Goal: Ask a question: Ask a question

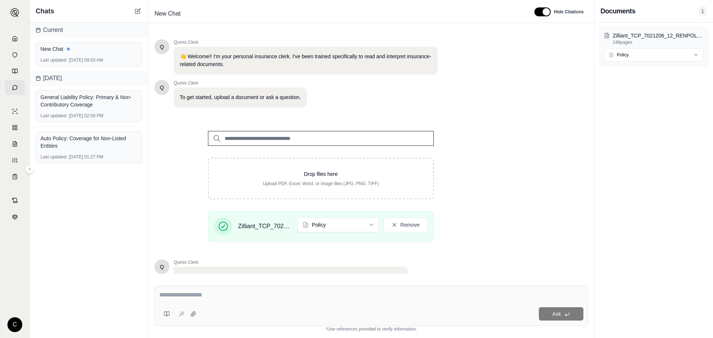
scroll to position [63, 0]
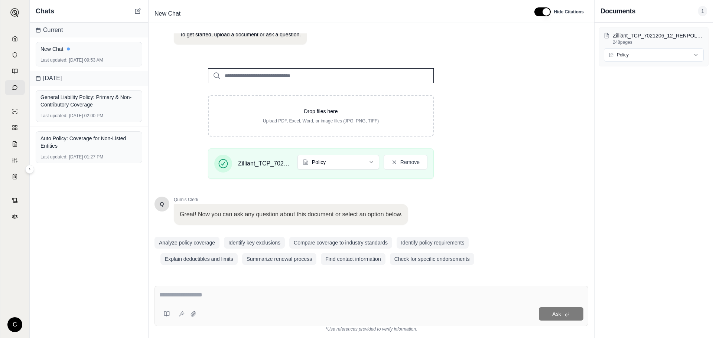
click at [313, 295] on textarea at bounding box center [371, 295] width 424 height 9
type textarea "*"
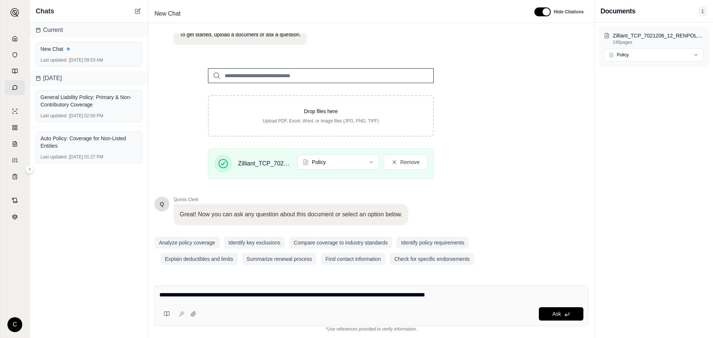
type textarea "**********"
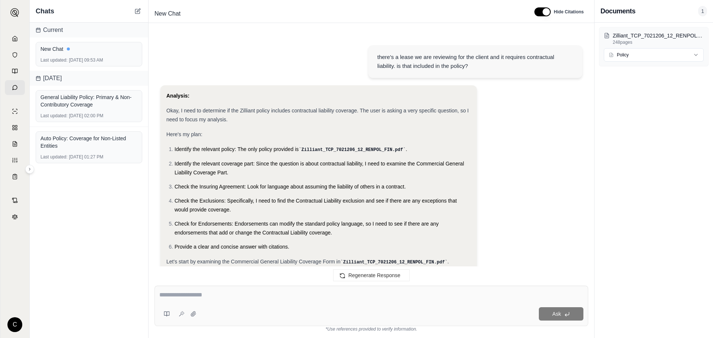
scroll to position [443, 0]
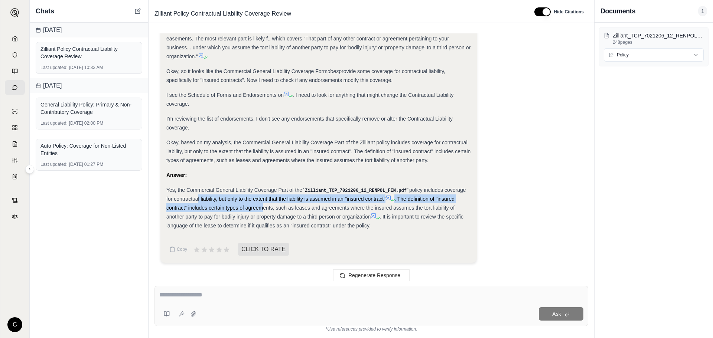
drag, startPoint x: 186, startPoint y: 202, endPoint x: 242, endPoint y: 210, distance: 55.9
click at [240, 210] on div "Yes, the Commercial General Liability Coverage Part of the Zilliant_TCP_7021206…" at bounding box center [318, 208] width 304 height 45
click at [242, 210] on span ". The definition of "insured contract" includes certain types of agreements, su…" at bounding box center [310, 208] width 288 height 24
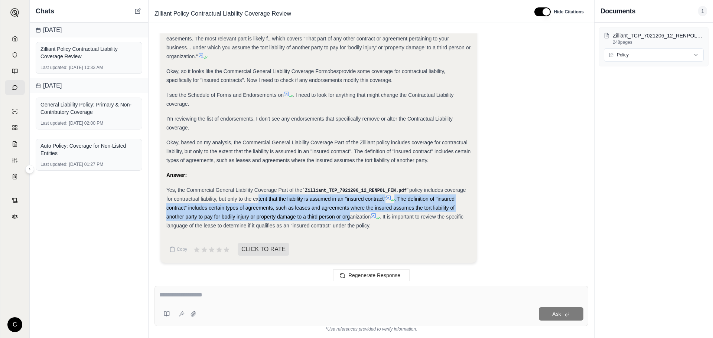
drag, startPoint x: 249, startPoint y: 201, endPoint x: 312, endPoint y: 216, distance: 65.3
click at [312, 216] on div "Yes, the Commercial General Liability Coverage Part of the Zilliant_TCP_7021206…" at bounding box center [318, 208] width 304 height 45
click at [312, 216] on span ". The definition of "insured contract" includes certain types of agreements, su…" at bounding box center [310, 208] width 288 height 24
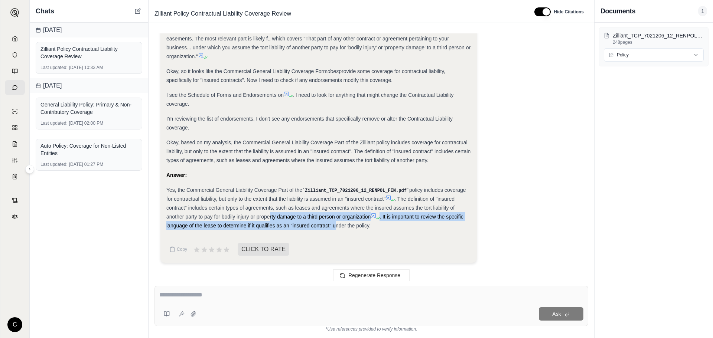
drag, startPoint x: 231, startPoint y: 218, endPoint x: 298, endPoint y: 228, distance: 67.9
click at [298, 228] on div "Yes, the Commercial General Liability Coverage Part of the Zilliant_TCP_7021206…" at bounding box center [318, 208] width 304 height 45
click at [298, 228] on span ". It is important to review the specific language of the lease to determine if …" at bounding box center [314, 221] width 297 height 15
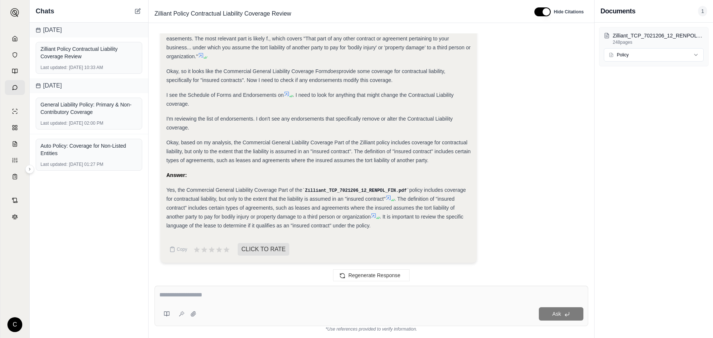
click at [293, 226] on span ". It is important to review the specific language of the lease to determine if …" at bounding box center [314, 221] width 297 height 15
click at [275, 208] on span ". The definition of "insured contract" includes certain types of agreements, su…" at bounding box center [310, 208] width 288 height 24
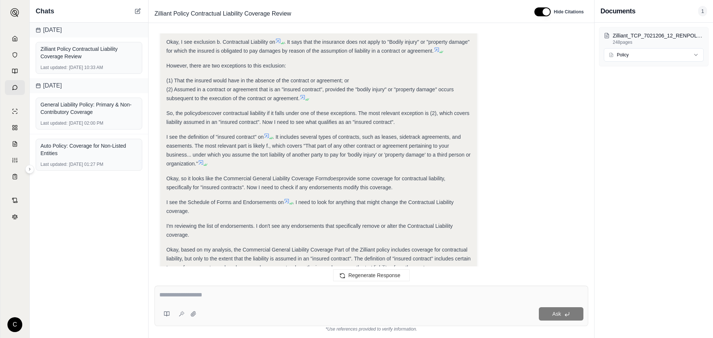
scroll to position [332, 0]
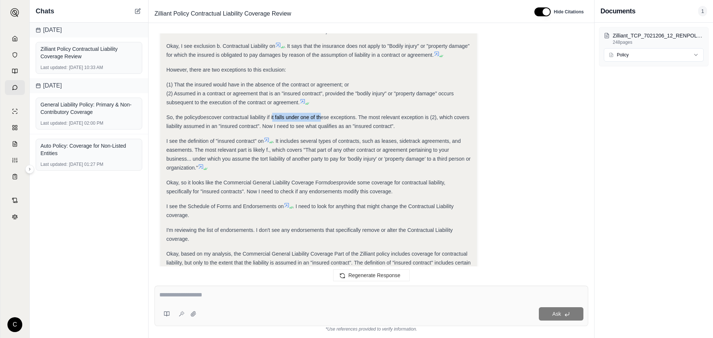
drag, startPoint x: 291, startPoint y: 117, endPoint x: 321, endPoint y: 115, distance: 30.6
click at [321, 115] on span "cover contractual liability if it falls under one of these exceptions. The most…" at bounding box center [317, 121] width 303 height 15
click at [322, 115] on span "cover contractual liability if it falls under one of these exceptions. The most…" at bounding box center [317, 121] width 303 height 15
drag, startPoint x: 335, startPoint y: 114, endPoint x: 376, endPoint y: 119, distance: 40.8
click at [376, 119] on span "cover contractual liability if it falls under one of these exceptions. The most…" at bounding box center [317, 121] width 303 height 15
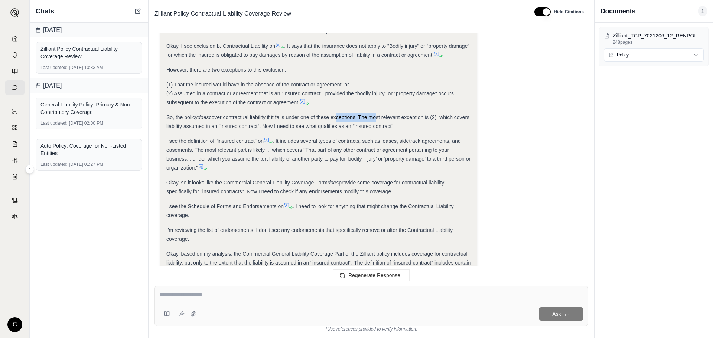
click at [376, 119] on span "cover contractual liability if it falls under one of these exceptions. The most…" at bounding box center [317, 121] width 303 height 15
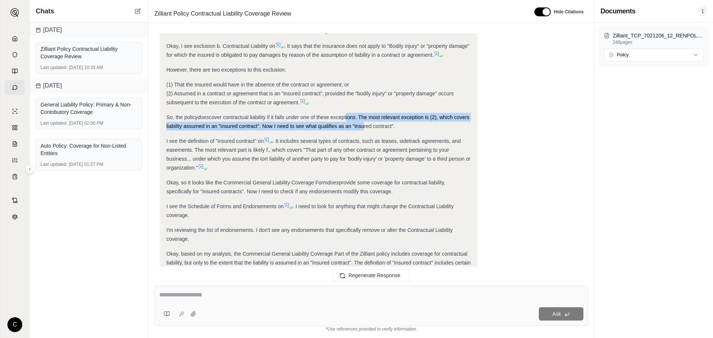
drag, startPoint x: 348, startPoint y: 120, endPoint x: 378, endPoint y: 122, distance: 30.2
click at [378, 122] on div "So, the policy does cover contractual liability if it falls under one of these …" at bounding box center [318, 122] width 304 height 18
click at [378, 122] on span "cover contractual liability if it falls under one of these exceptions. The most…" at bounding box center [317, 121] width 303 height 15
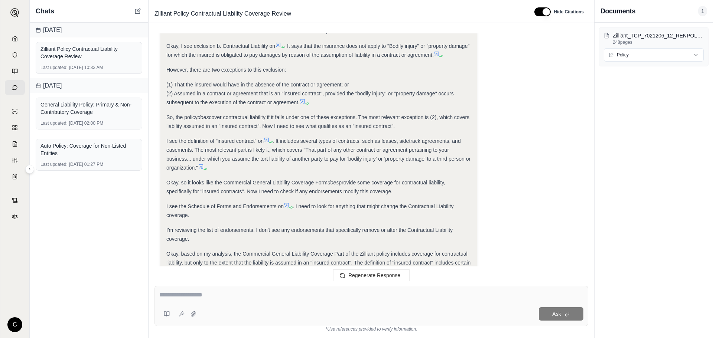
click at [373, 122] on span "cover contractual liability if it falls under one of these exceptions. The most…" at bounding box center [317, 121] width 303 height 15
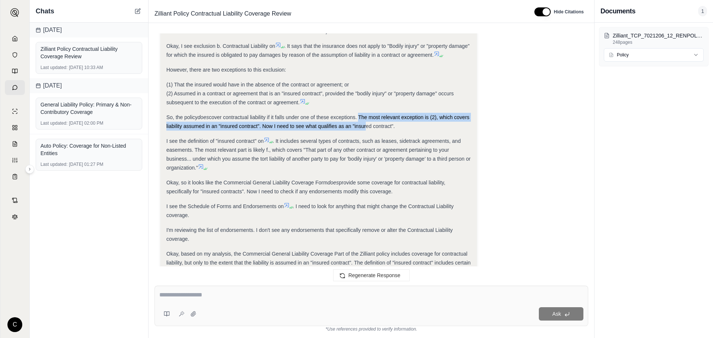
drag, startPoint x: 359, startPoint y: 113, endPoint x: 380, endPoint y: 125, distance: 24.1
click at [380, 125] on span "cover contractual liability if it falls under one of these exceptions. The most…" at bounding box center [317, 121] width 303 height 15
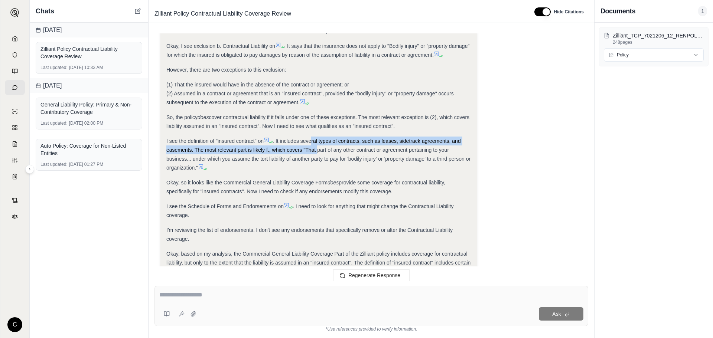
drag, startPoint x: 311, startPoint y: 138, endPoint x: 318, endPoint y: 153, distance: 15.8
click at [318, 153] on div "I see the definition of "insured contract" on . It includes several types of co…" at bounding box center [318, 155] width 304 height 36
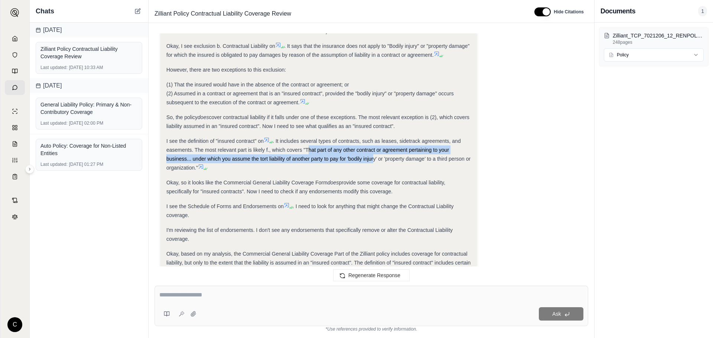
drag, startPoint x: 308, startPoint y: 149, endPoint x: 374, endPoint y: 161, distance: 67.5
click at [374, 161] on div "I see the definition of "insured contract" on . It includes several types of co…" at bounding box center [318, 155] width 304 height 36
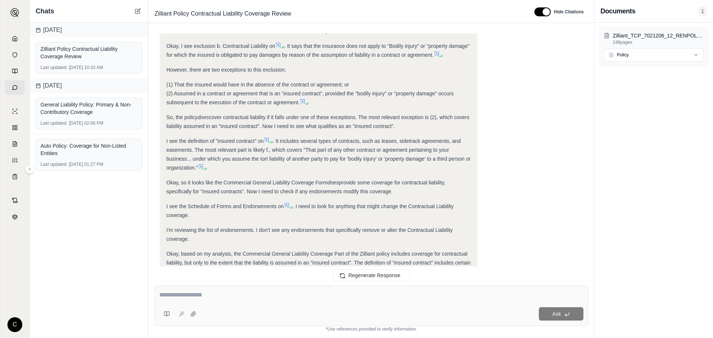
click at [375, 161] on span ". It includes several types of contracts, such as leases, sidetrack agreements,…" at bounding box center [318, 154] width 304 height 33
